Goal: Information Seeking & Learning: Check status

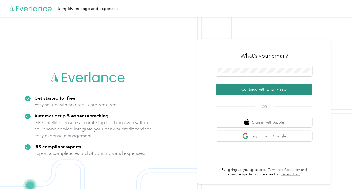
click at [253, 92] on button "Continue with Email / SSO" at bounding box center [264, 89] width 96 height 11
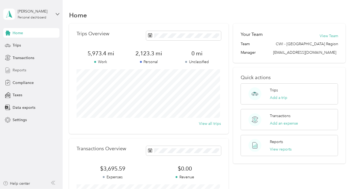
click at [17, 68] on span "Reports" at bounding box center [20, 70] width 14 height 6
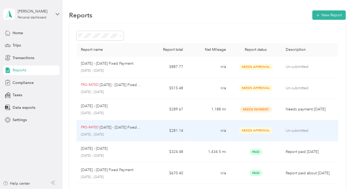
click at [96, 131] on div "PRO-RATED [DATE] - [DATE] Fixed Payment [DATE] - [DATE]" at bounding box center [111, 131] width 60 height 13
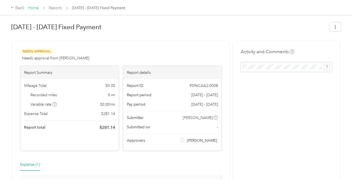
click at [36, 8] on link "Home" at bounding box center [33, 8] width 10 height 5
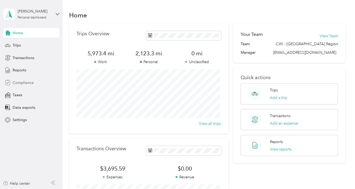
click at [21, 84] on span "Compliance" at bounding box center [23, 83] width 21 height 6
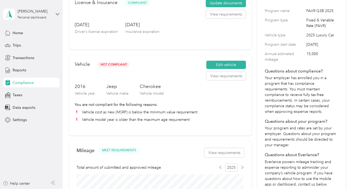
scroll to position [74, 0]
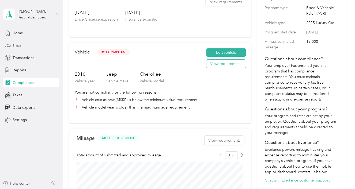
click at [225, 63] on button "View requirements" at bounding box center [226, 64] width 40 height 9
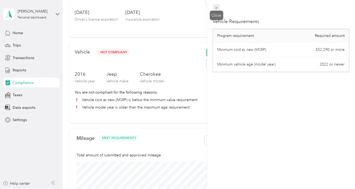
click at [216, 9] on icon at bounding box center [216, 8] width 5 height 5
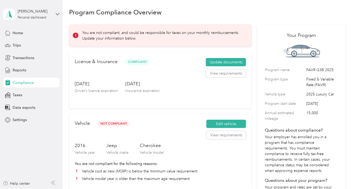
scroll to position [0, 0]
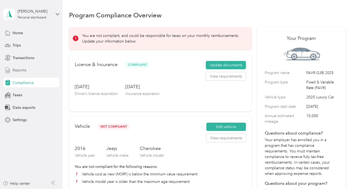
click at [18, 71] on span "Reports" at bounding box center [20, 70] width 14 height 6
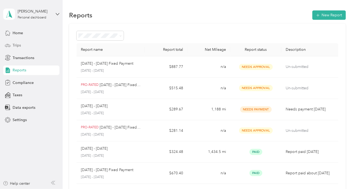
click at [22, 48] on div "Trips" at bounding box center [31, 46] width 56 height 10
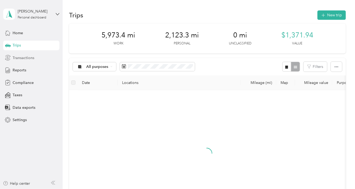
click at [20, 59] on span "Transactions" at bounding box center [24, 58] width 22 height 6
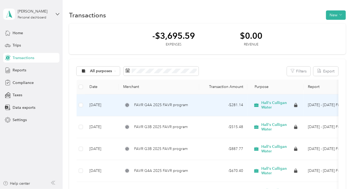
click at [235, 112] on td "- $281.14" at bounding box center [223, 106] width 48 height 22
